Goal: Information Seeking & Learning: Learn about a topic

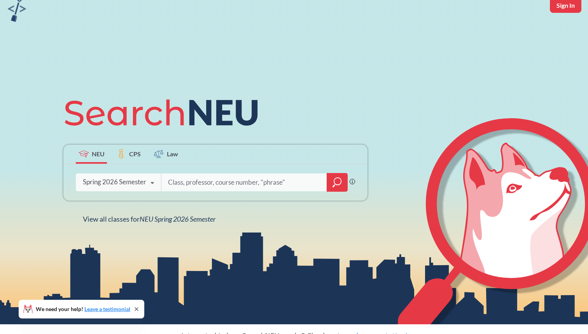
scroll to position [44, 0]
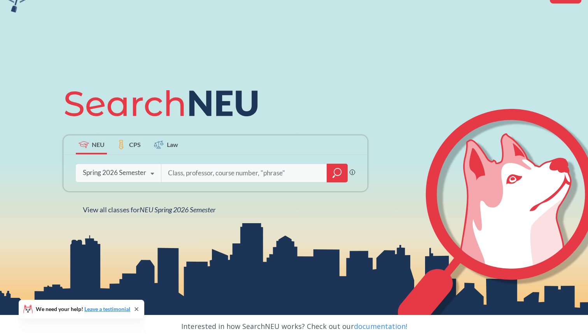
type input "c"
click at [338, 169] on icon "magnifying glass" at bounding box center [336, 173] width 9 height 11
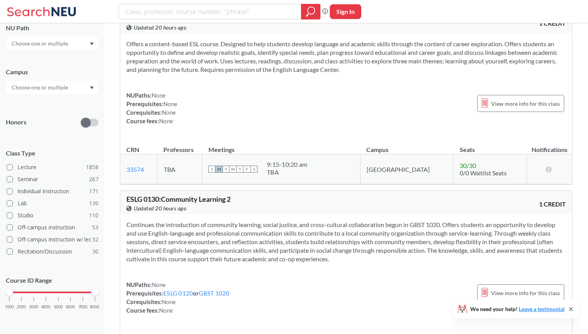
scroll to position [120, 0]
drag, startPoint x: 10, startPoint y: 294, endPoint x: 58, endPoint y: 293, distance: 48.2
click at [58, 293] on div at bounding box center [58, 292] width 7 height 7
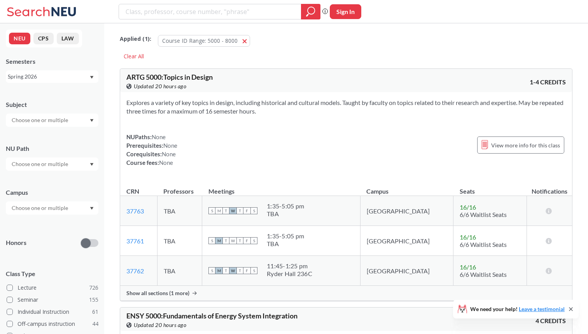
click at [52, 123] on input "text" at bounding box center [40, 119] width 65 height 9
click at [40, 137] on div "CS ( 56 )" at bounding box center [54, 133] width 88 height 9
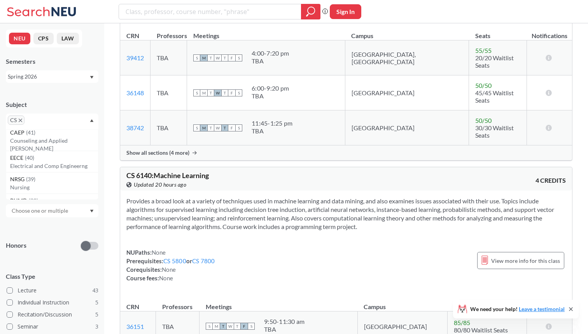
click at [91, 121] on icon "Dropdown arrow" at bounding box center [91, 120] width 3 height 3
click at [75, 161] on div at bounding box center [52, 166] width 93 height 13
click at [49, 185] on span "Writing Intensive" at bounding box center [31, 184] width 43 height 9
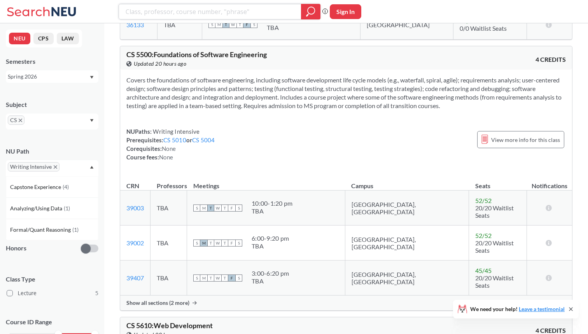
scroll to position [683, 0]
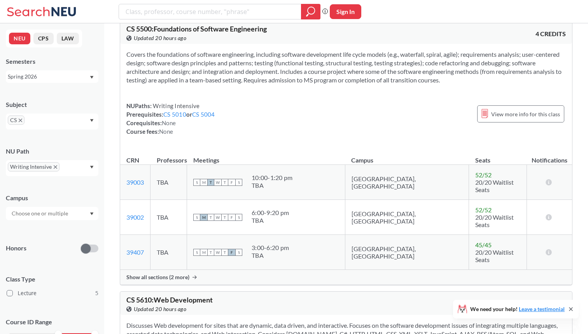
click at [152, 274] on span "Show all sections (2 more)" at bounding box center [157, 277] width 63 height 7
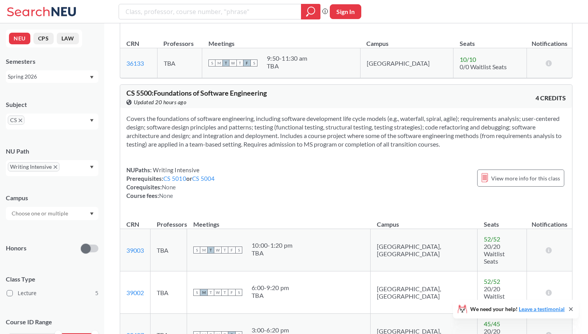
scroll to position [625, 0]
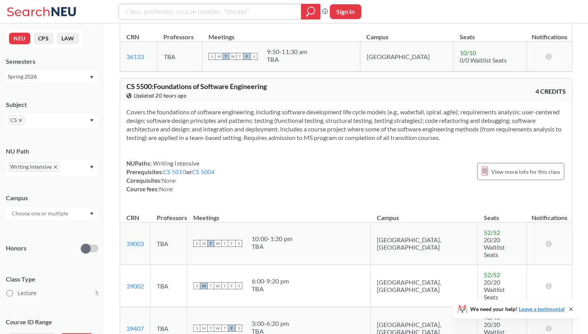
click at [247, 9] on input "search" at bounding box center [210, 11] width 171 height 13
type input "foundations of software engineering"
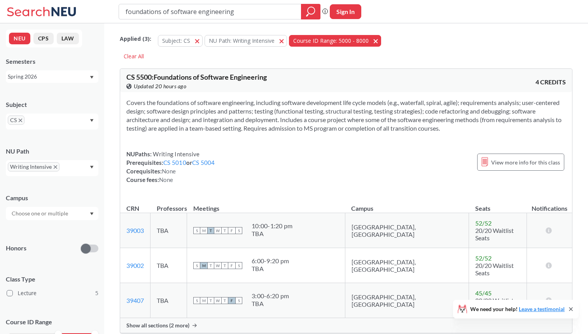
click at [378, 38] on span "button" at bounding box center [378, 40] width 0 height 7
drag, startPoint x: 170, startPoint y: 11, endPoint x: 82, endPoint y: 7, distance: 88.7
click at [82, 7] on div "foundations of software engineering Phrase search guarantees the exact search a…" at bounding box center [294, 11] width 588 height 23
type input "software engineering"
drag, startPoint x: 240, startPoint y: 13, endPoint x: 100, endPoint y: 3, distance: 140.7
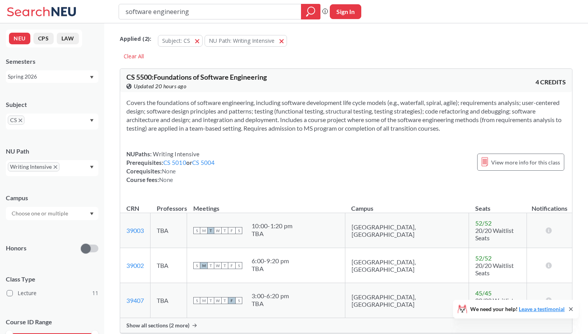
click at [100, 3] on div "software engineering Phrase search guarantees the exact search appears in the r…" at bounding box center [294, 11] width 588 height 23
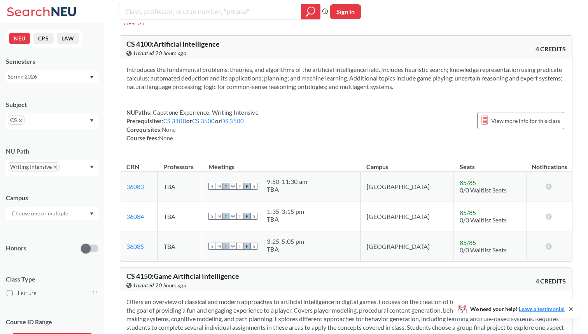
scroll to position [40, 0]
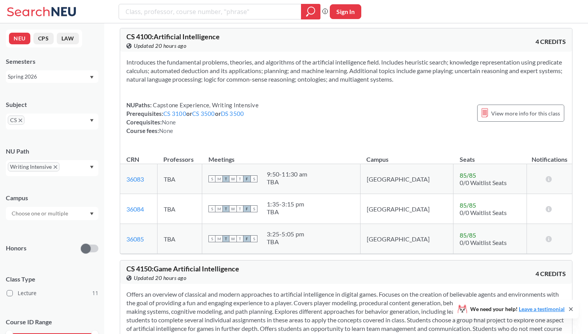
click at [69, 212] on input "text" at bounding box center [40, 213] width 65 height 9
click at [38, 231] on div "[GEOGRAPHIC_DATA] ( 8 )" at bounding box center [54, 231] width 88 height 9
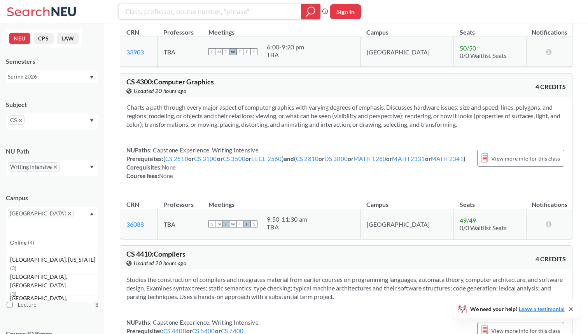
scroll to position [377, 0]
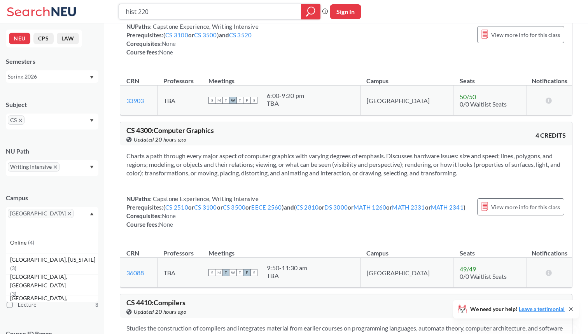
type input "hist 2200"
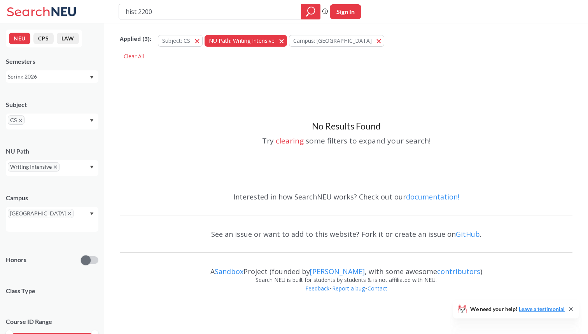
click at [284, 40] on span "button" at bounding box center [284, 40] width 0 height 7
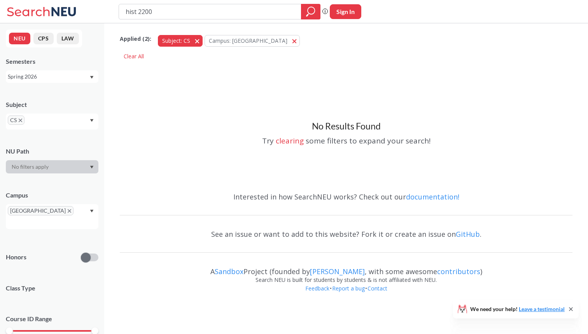
click at [198, 40] on button "Subject: CS CS" at bounding box center [180, 41] width 45 height 12
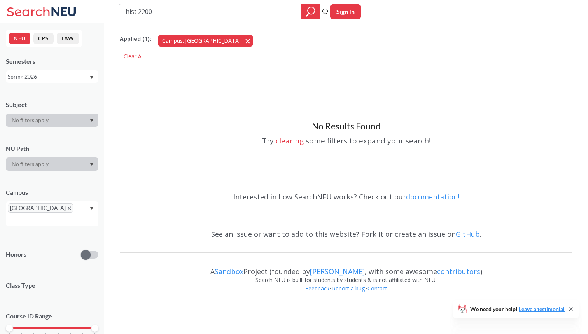
click at [250, 41] on span "button" at bounding box center [250, 40] width 0 height 7
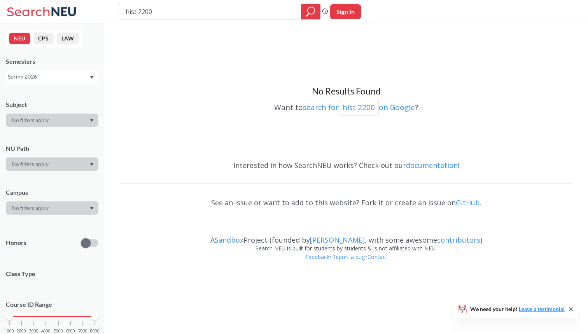
drag, startPoint x: 190, startPoint y: 13, endPoint x: 116, endPoint y: 3, distance: 74.1
click at [116, 3] on div "hist 2200 Phrase search guarantees the exact search appears in the results. Ex.…" at bounding box center [294, 11] width 588 height 23
type input "history of technology"
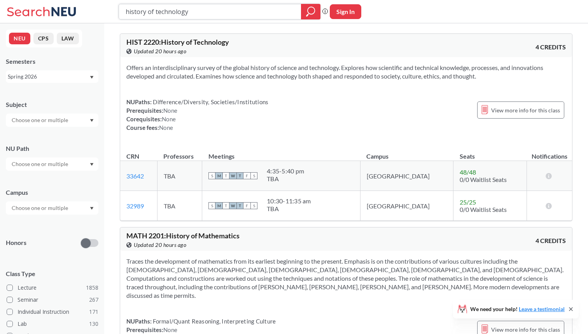
drag, startPoint x: 196, startPoint y: 11, endPoint x: 40, endPoint y: 10, distance: 156.3
click at [40, 10] on div "history of technology Phrase search guarantees the exact search appears in the …" at bounding box center [294, 11] width 588 height 23
type input "machine learning"
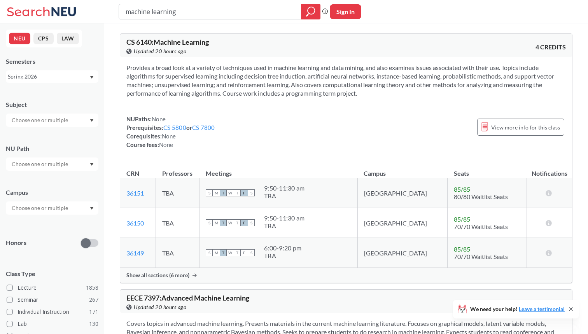
click at [166, 274] on span "Show all sections (6 more)" at bounding box center [157, 275] width 63 height 7
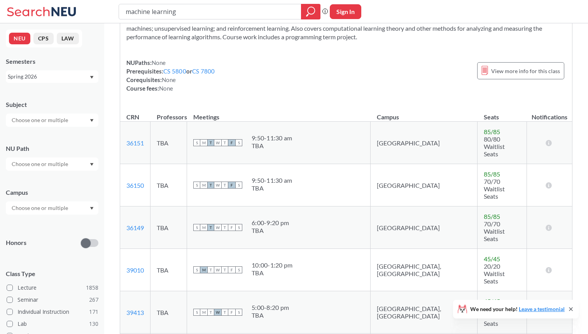
scroll to position [48, 0]
